Goal: Task Accomplishment & Management: Complete application form

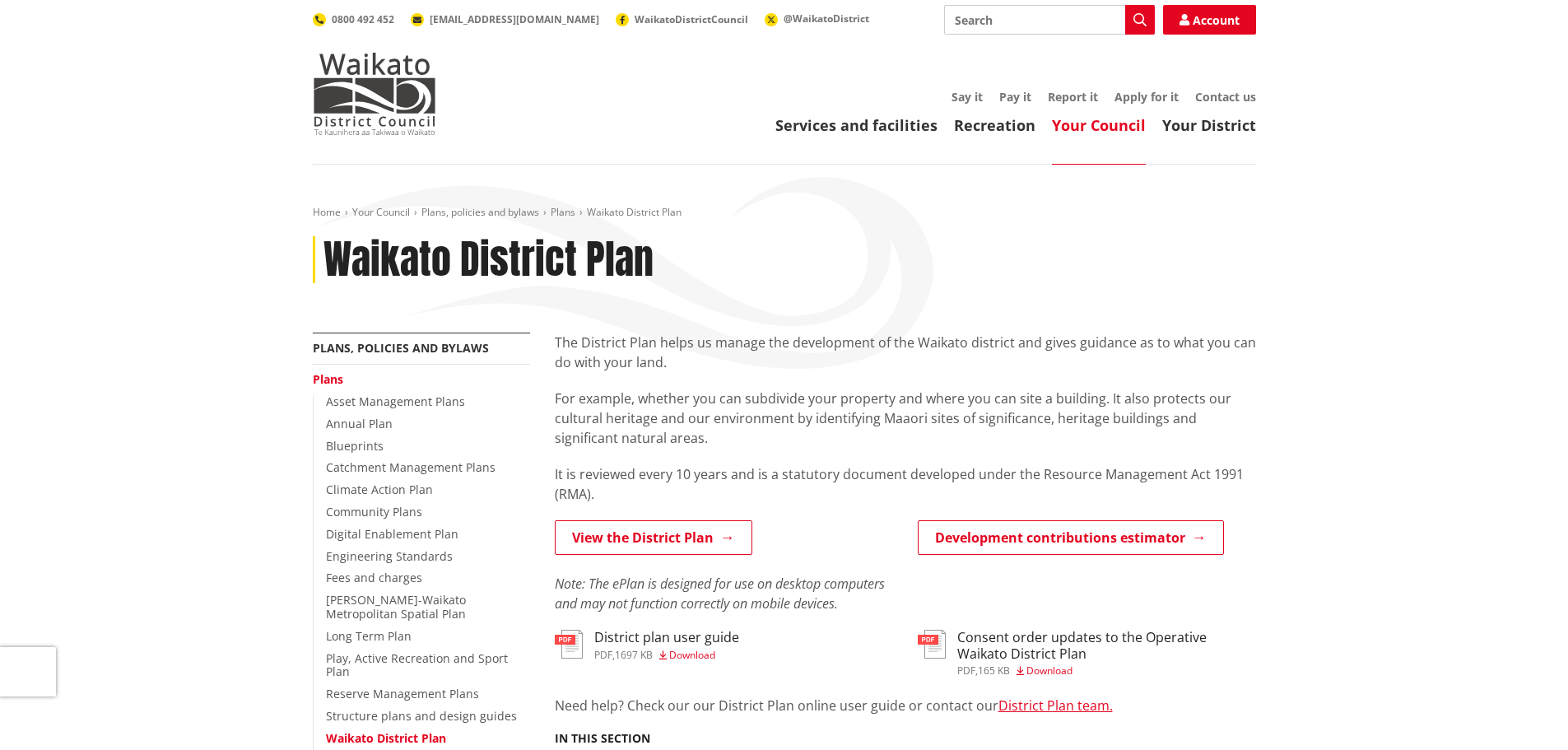
drag, startPoint x: 0, startPoint y: 0, endPoint x: 1140, endPoint y: 96, distance: 1144.0
click at [1140, 96] on link "Apply for it" at bounding box center [1147, 96] width 64 height 16
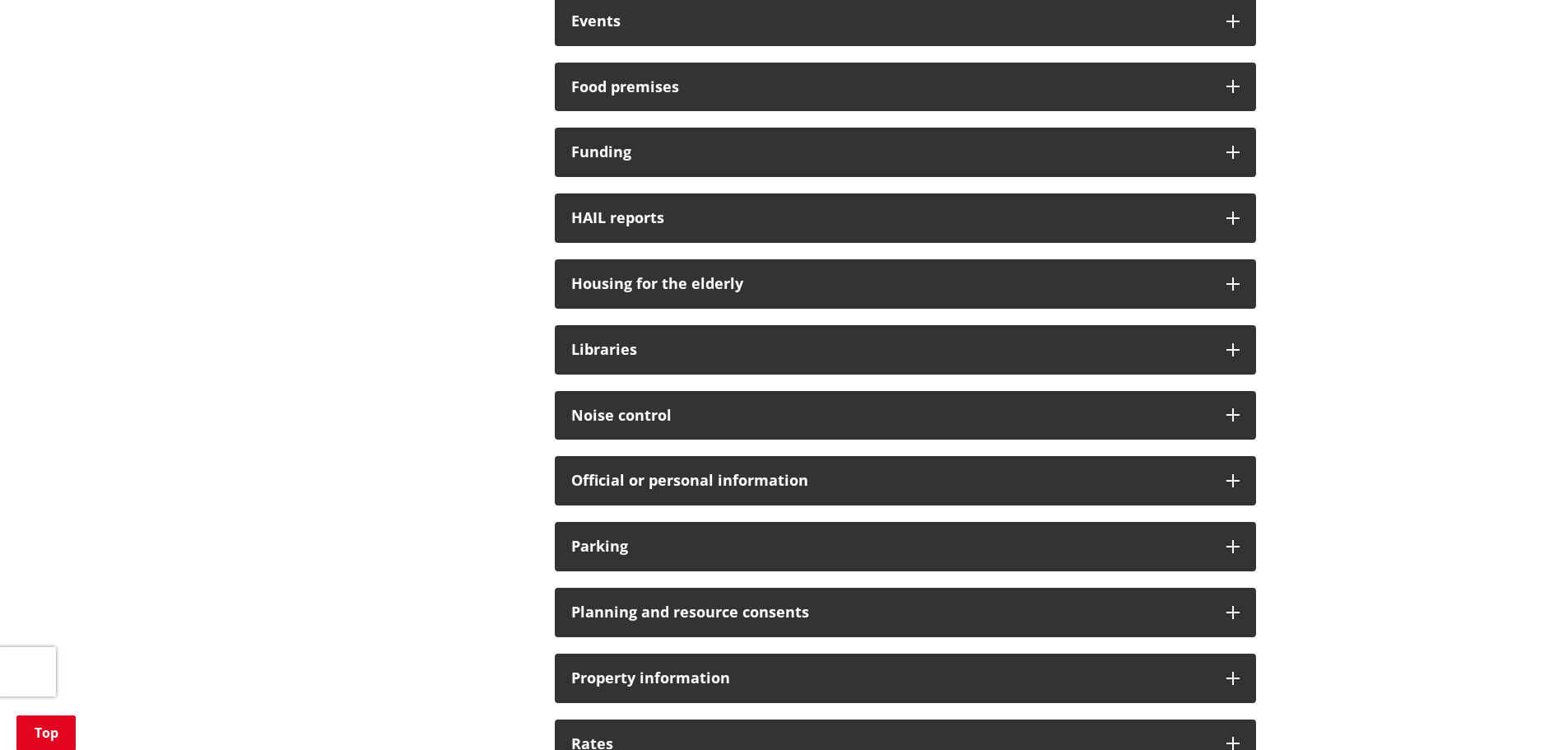
scroll to position [988, 0]
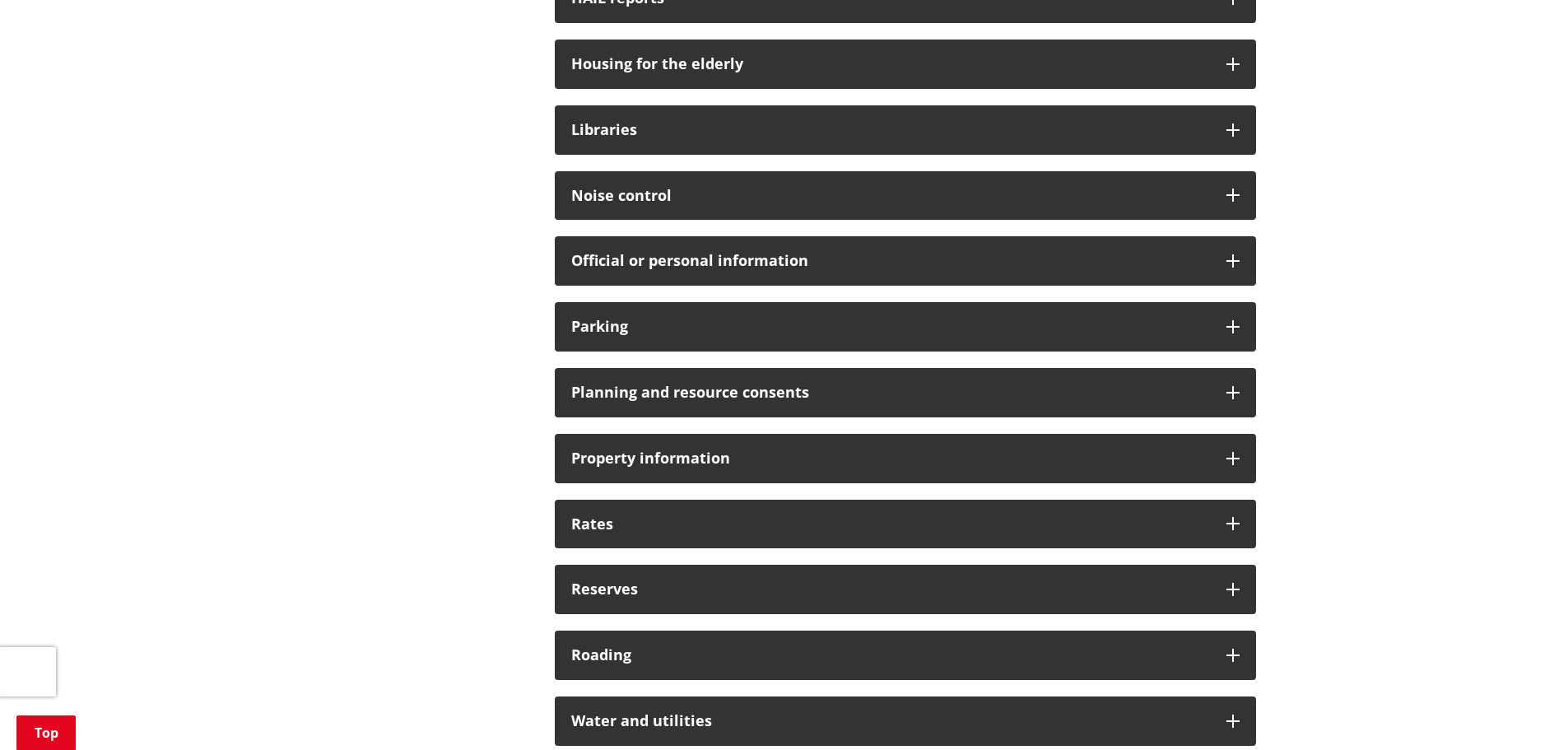
click at [721, 387] on h3 "Planning and resource consents" at bounding box center [890, 393] width 639 height 16
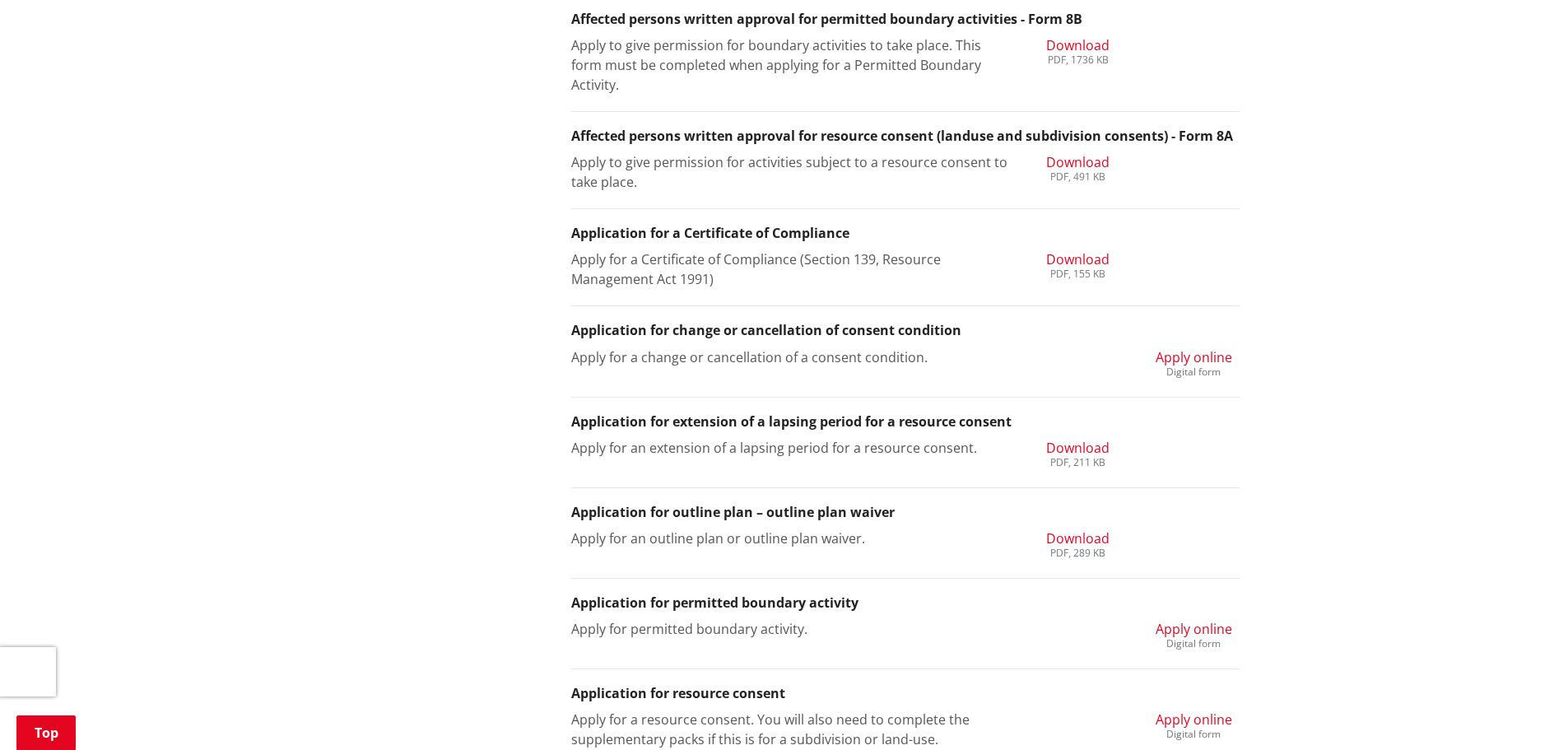
scroll to position [1537, 0]
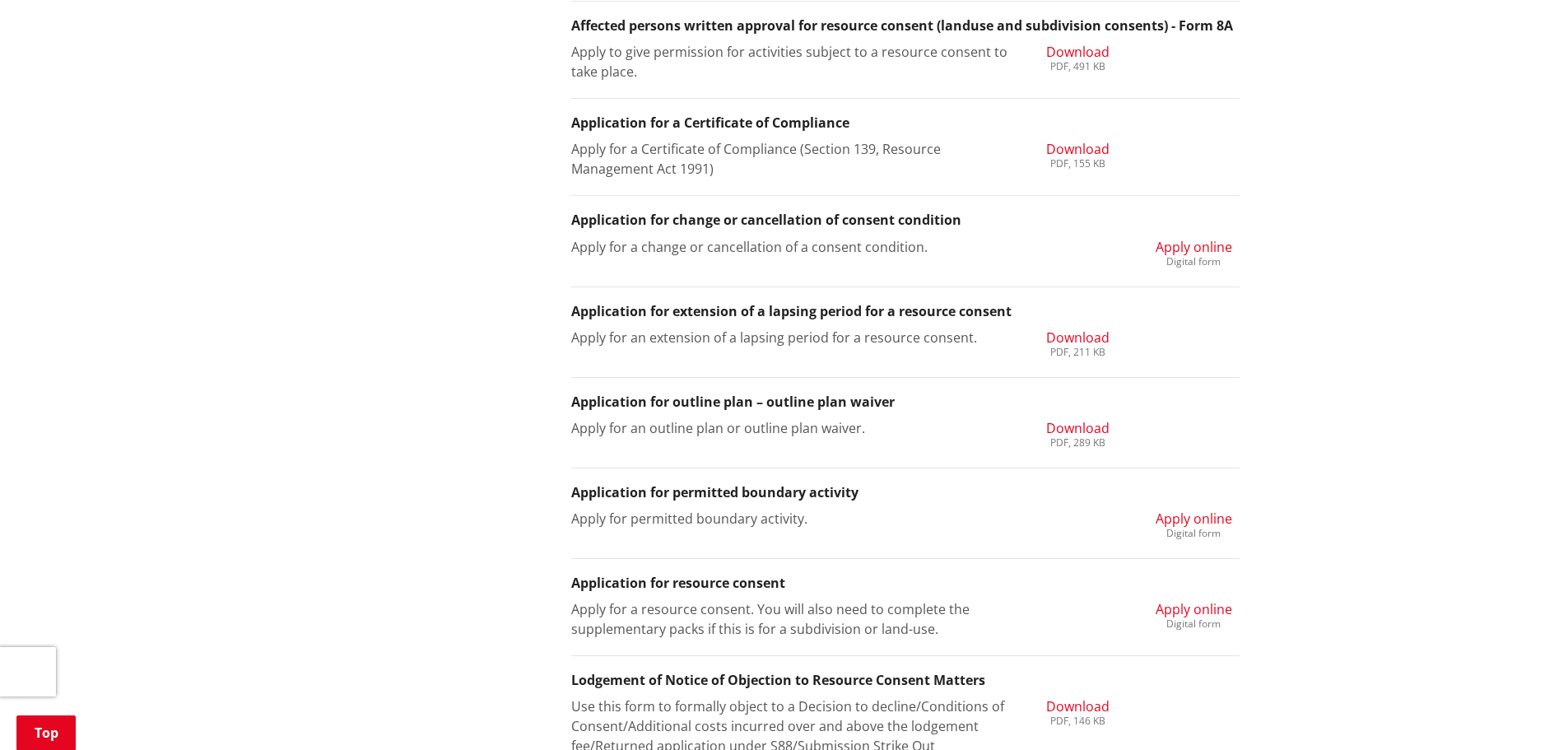
click at [1191, 619] on div "Digital form" at bounding box center [1194, 624] width 77 height 10
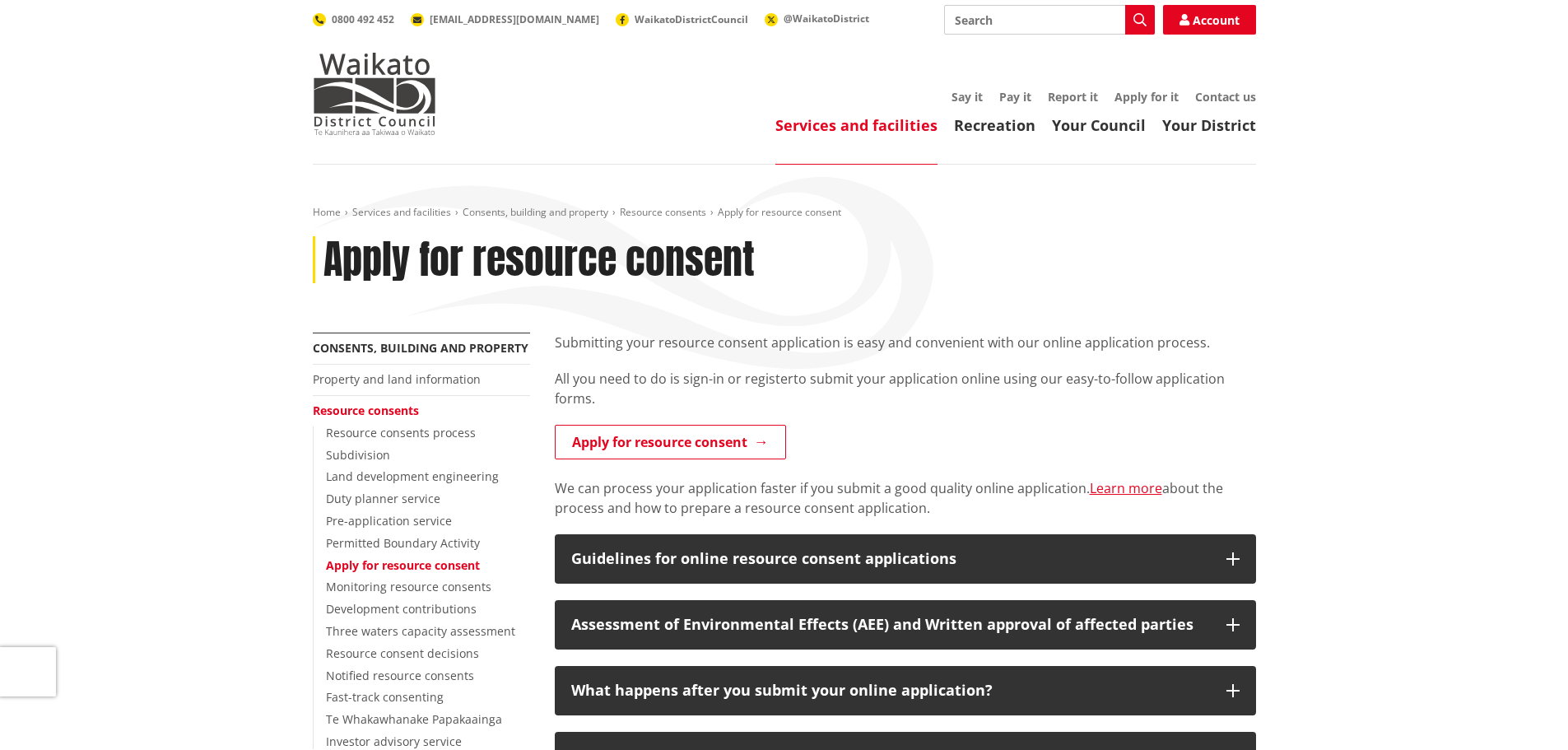
click at [636, 429] on link "Apply for resource consent" at bounding box center [670, 442] width 232 height 35
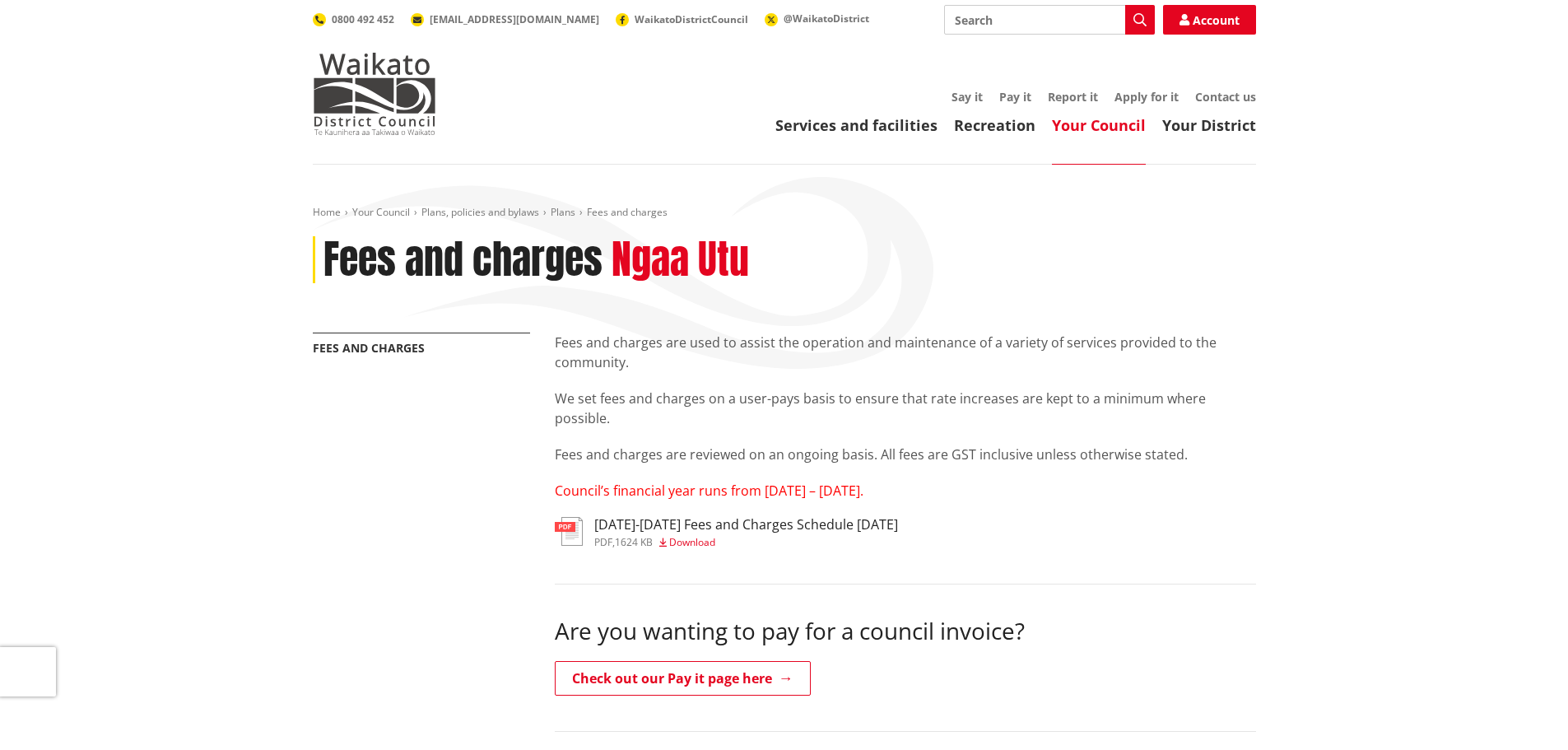
click at [688, 533] on div "2025-2027 Fees and Charges Schedule June 2025 pdf , 1624 KB Download" at bounding box center [746, 532] width 304 height 30
